Goal: Navigation & Orientation: Find specific page/section

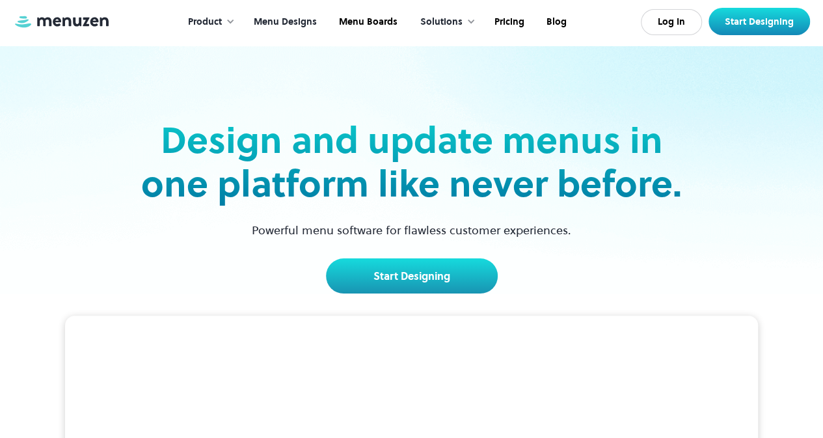
click at [301, 27] on link "Menu Designs" at bounding box center [283, 22] width 85 height 40
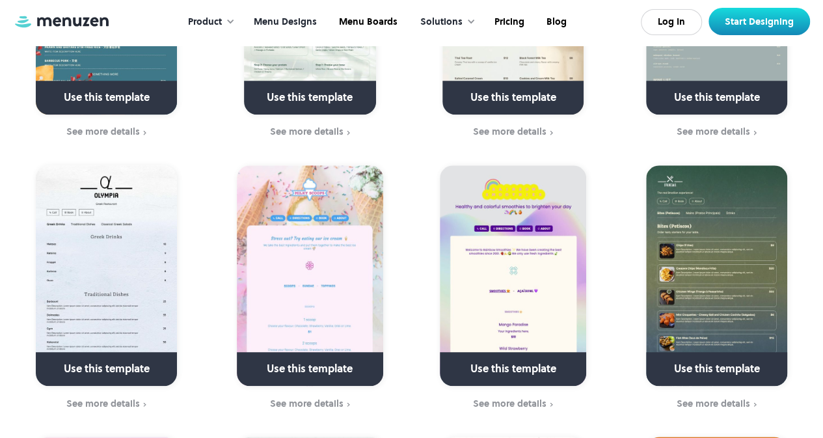
scroll to position [3116, 0]
